Goal: Information Seeking & Learning: Learn about a topic

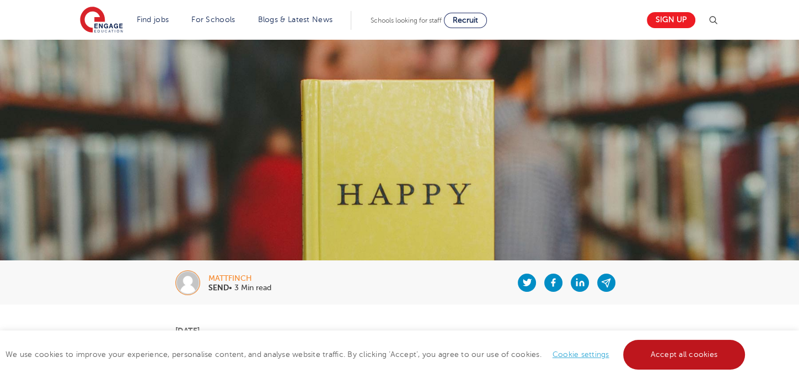
click at [675, 357] on link "Accept all cookies" at bounding box center [684, 355] width 122 height 30
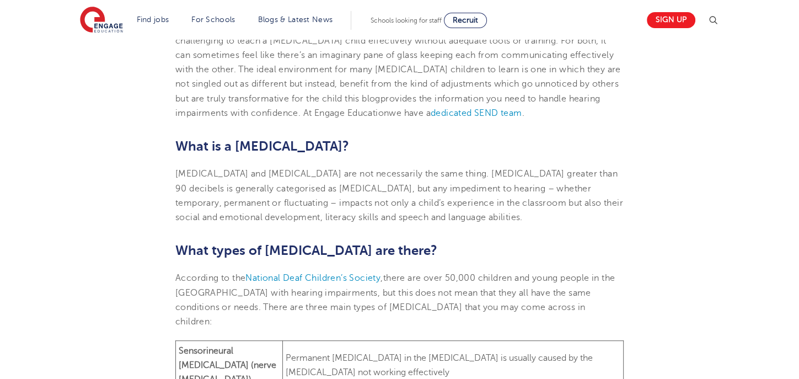
scroll to position [413, 0]
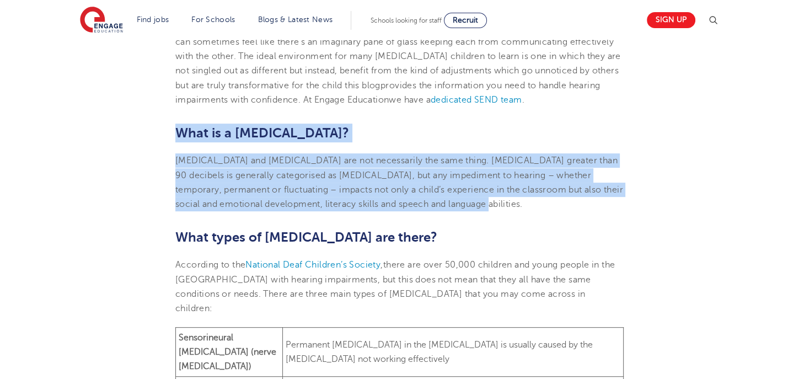
drag, startPoint x: 499, startPoint y: 205, endPoint x: 176, endPoint y: 138, distance: 329.7
copy section "What is a [MEDICAL_DATA]? [MEDICAL_DATA] and [MEDICAL_DATA] are not necessarily…"
click at [372, 154] on p "[MEDICAL_DATA] and [MEDICAL_DATA] are not necessarily the same thing. [MEDICAL_…" at bounding box center [399, 182] width 448 height 58
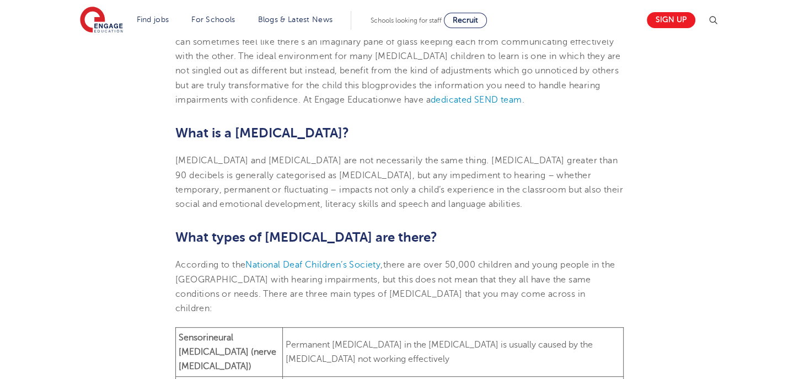
drag, startPoint x: 803, startPoint y: 71, endPoint x: 770, endPoint y: 84, distance: 35.6
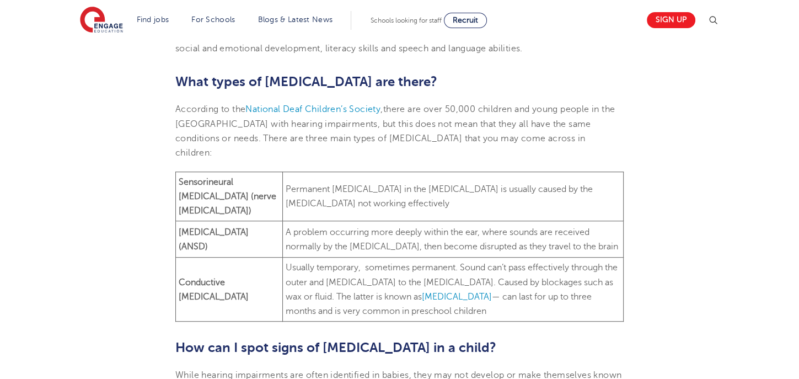
scroll to position [555, 0]
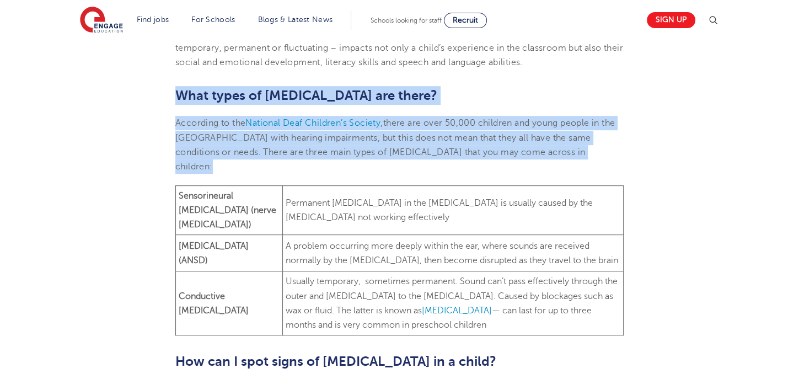
drag, startPoint x: 174, startPoint y: 95, endPoint x: 635, endPoint y: 313, distance: 509.0
copy section "What types of [MEDICAL_DATA] are there? According to the National Deaf Children…"
click at [335, 198] on span "Permanent [MEDICAL_DATA] in the [MEDICAL_DATA] is usually caused by the [MEDICA…" at bounding box center [439, 210] width 307 height 24
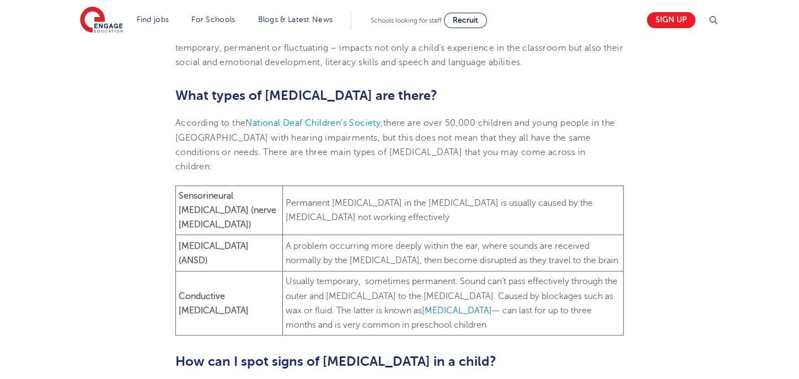
drag, startPoint x: 408, startPoint y: 101, endPoint x: 175, endPoint y: 98, distance: 233.2
click at [175, 98] on span "What types of [MEDICAL_DATA] are there?" at bounding box center [306, 95] width 262 height 15
drag, startPoint x: 175, startPoint y: 124, endPoint x: 578, endPoint y: 150, distance: 403.8
click at [578, 150] on p "According to the National Deaf Children’s Society , there are over 50,000 child…" at bounding box center [399, 145] width 448 height 58
copy p "According to the National Deaf Children’s Society , there are over 50,000 child…"
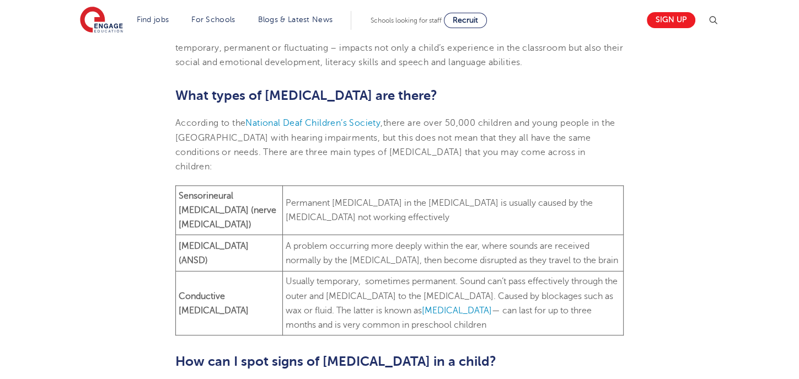
click at [293, 241] on span "A problem occurring more deeply within the ear, where sounds are received norma…" at bounding box center [452, 253] width 332 height 24
drag, startPoint x: 351, startPoint y: 249, endPoint x: 168, endPoint y: 174, distance: 198.0
copy section "According to the National Deaf Children’s Society , there are over 50,000 child…"
click at [503, 101] on h2 "What types of [MEDICAL_DATA] are there?" at bounding box center [399, 95] width 448 height 19
